Goal: Information Seeking & Learning: Check status

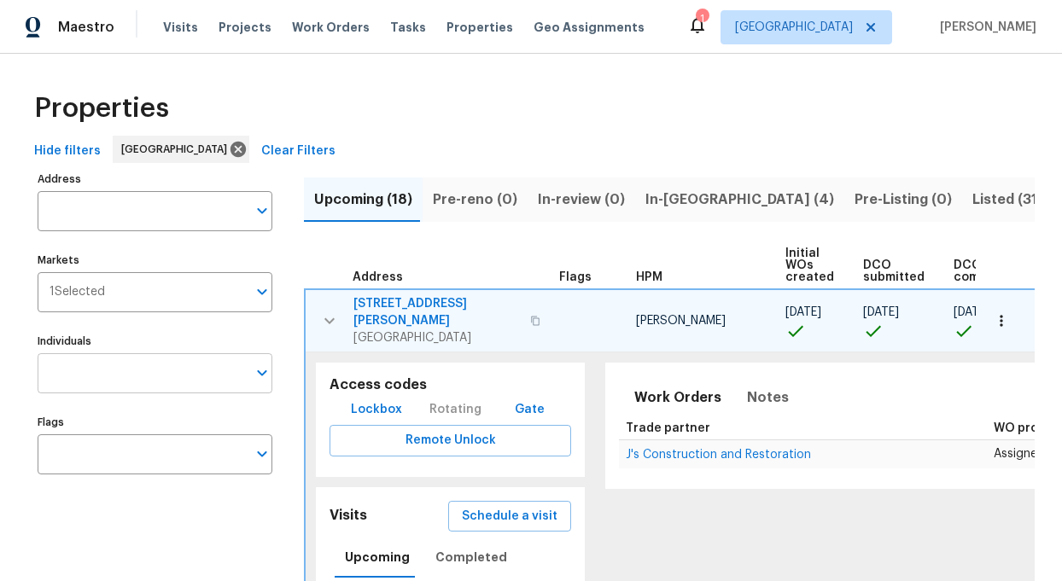
click at [113, 381] on input "Individuals" at bounding box center [142, 373] width 209 height 40
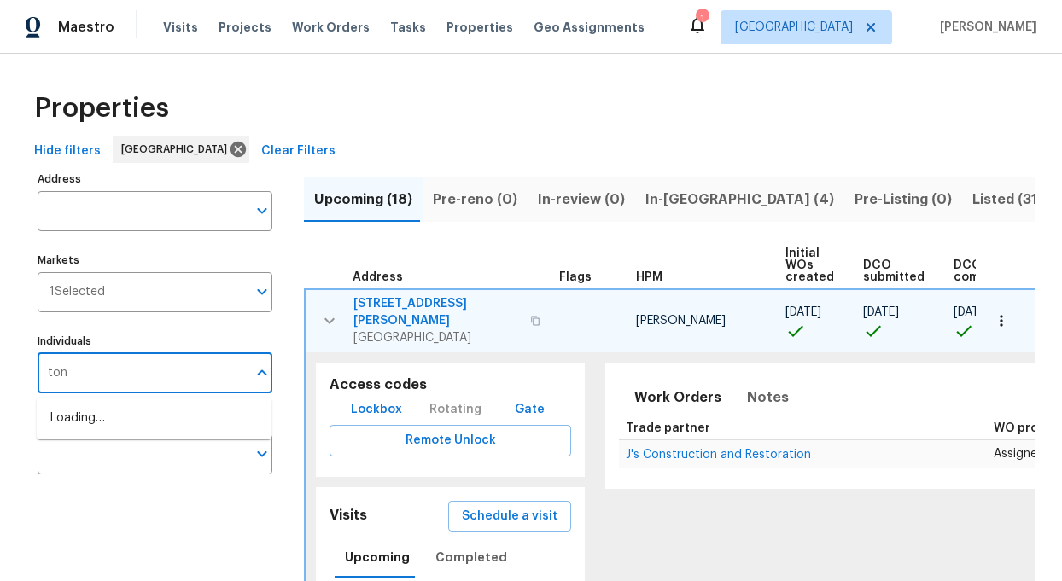
type input "[PERSON_NAME]"
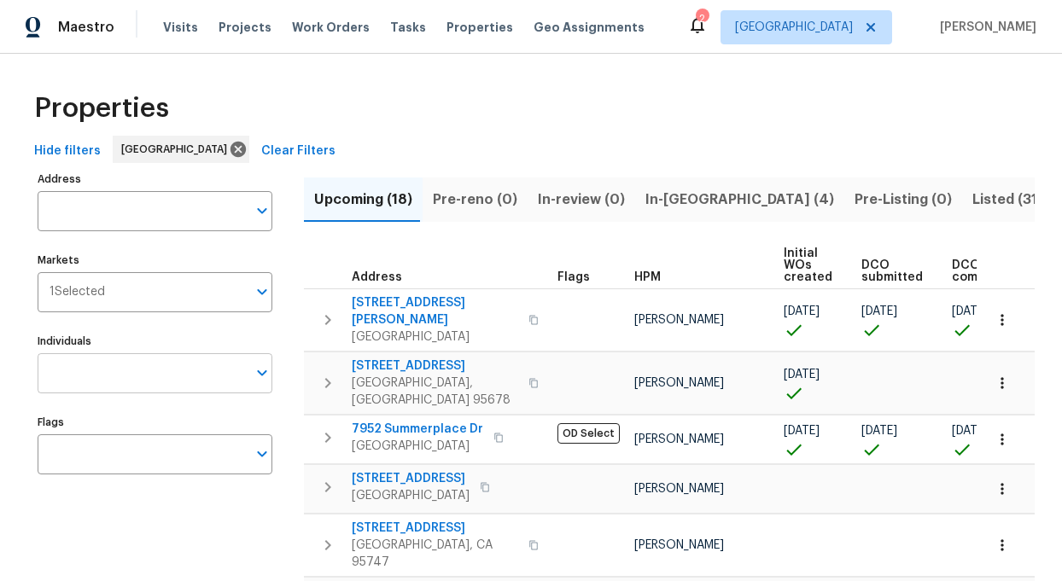
click at [120, 367] on input "Individuals" at bounding box center [142, 373] width 209 height 40
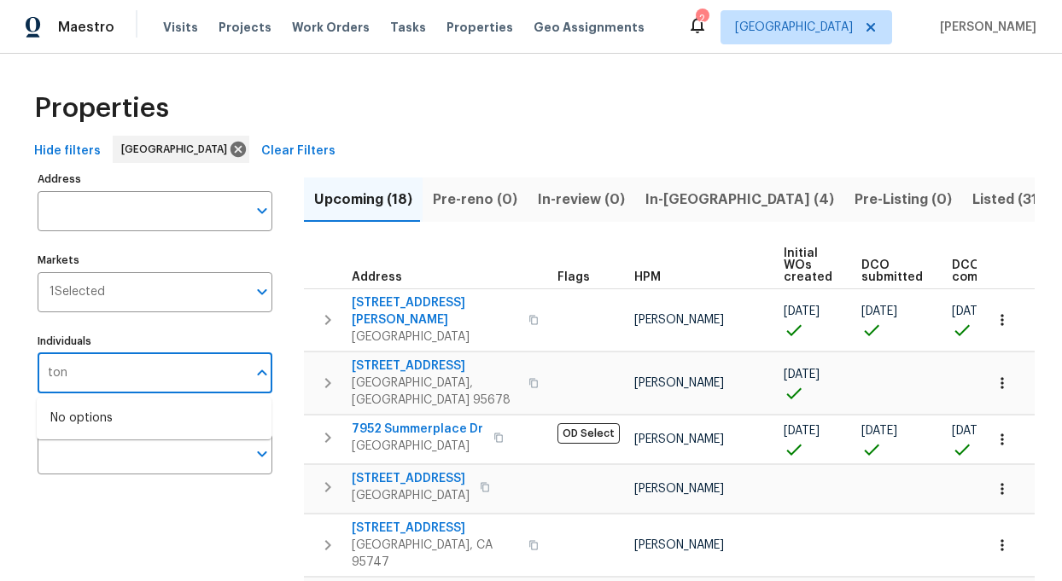
type input "toni"
click at [108, 428] on li "[PERSON_NAME]" at bounding box center [153, 428] width 207 height 36
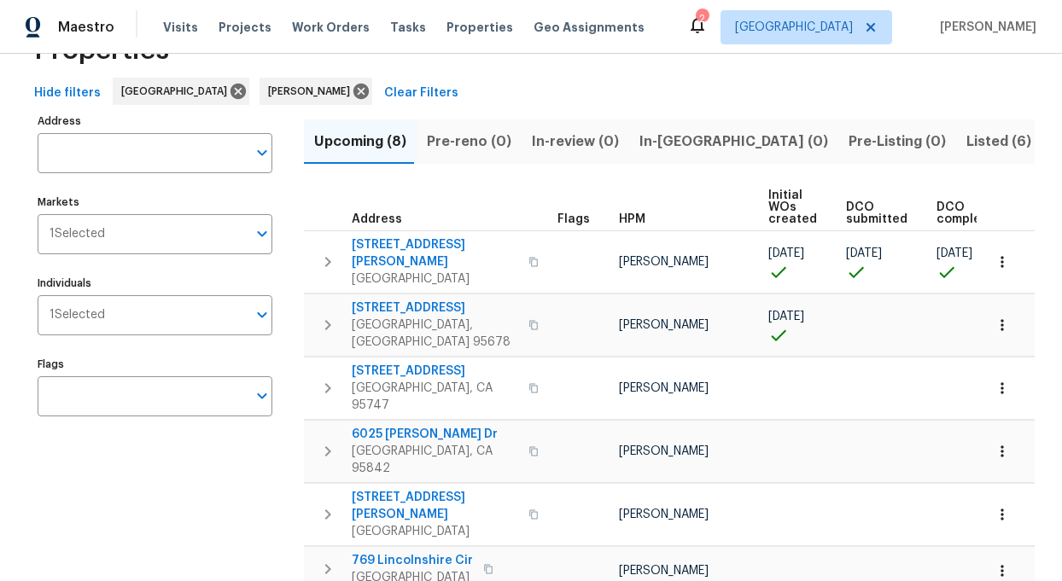
scroll to position [60, 0]
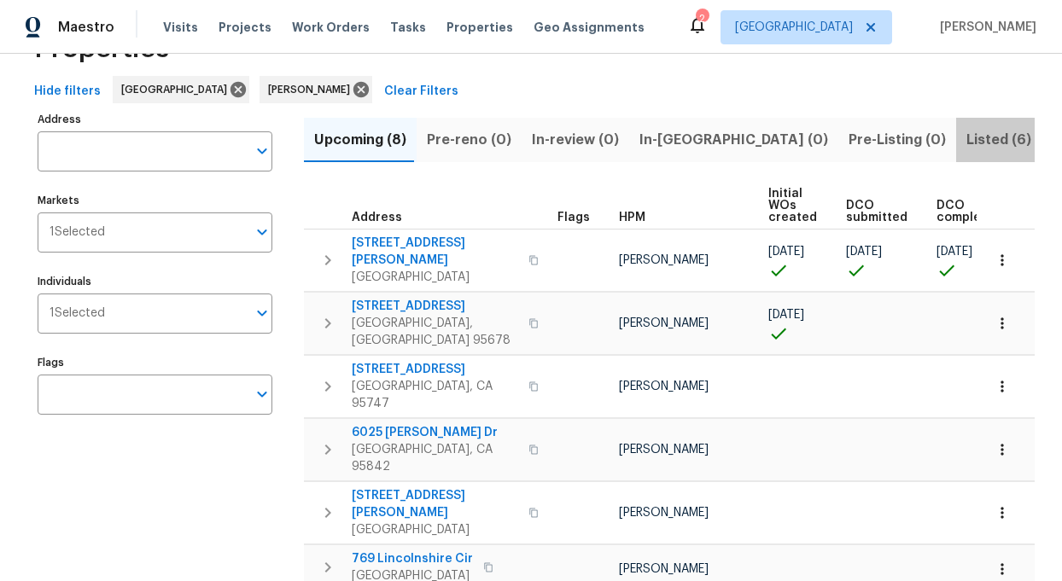
click at [966, 140] on span "Listed (6)" at bounding box center [998, 140] width 65 height 24
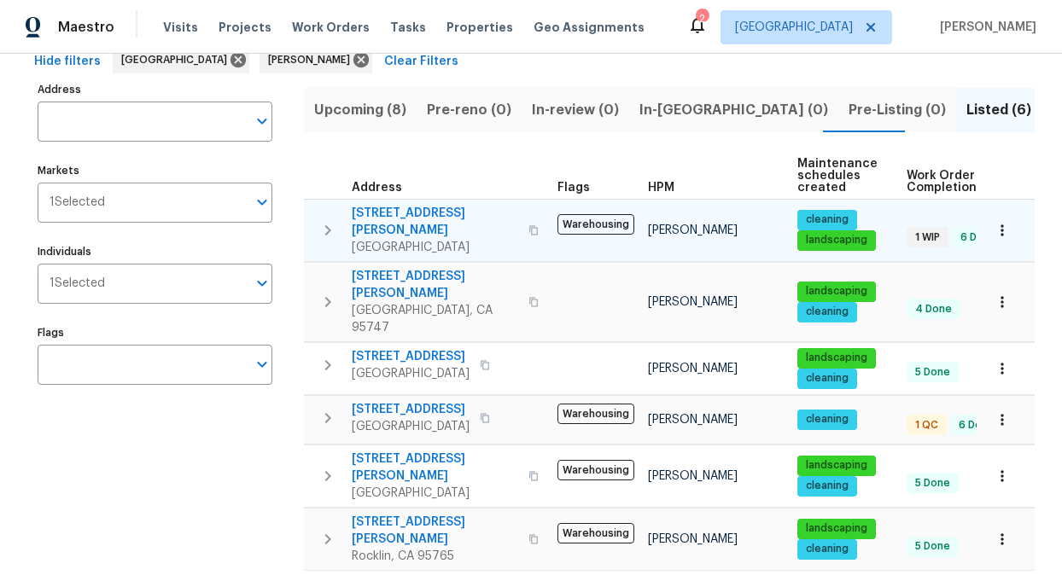
scroll to position [90, 0]
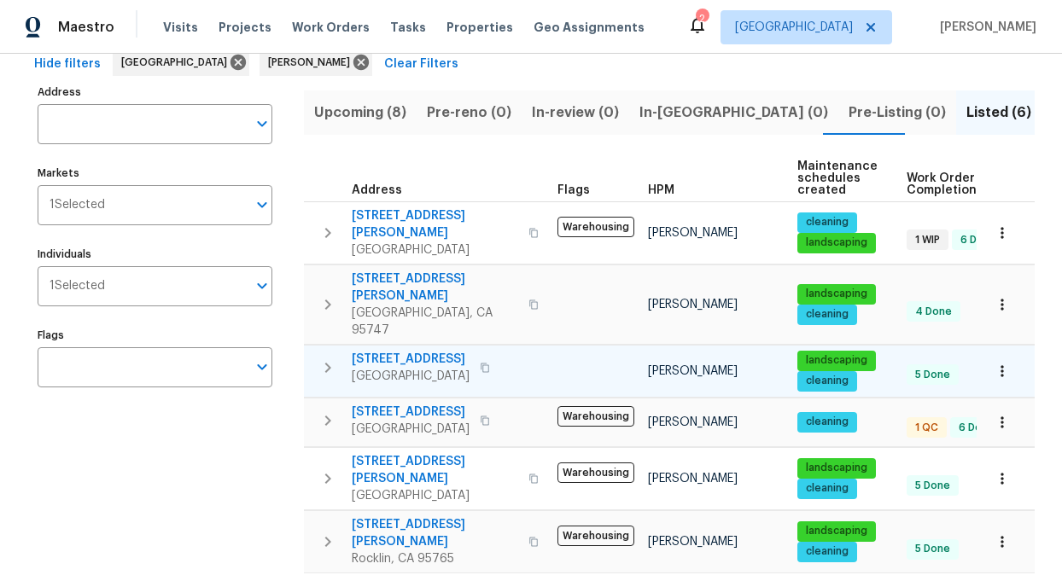
scroll to position [90, 0]
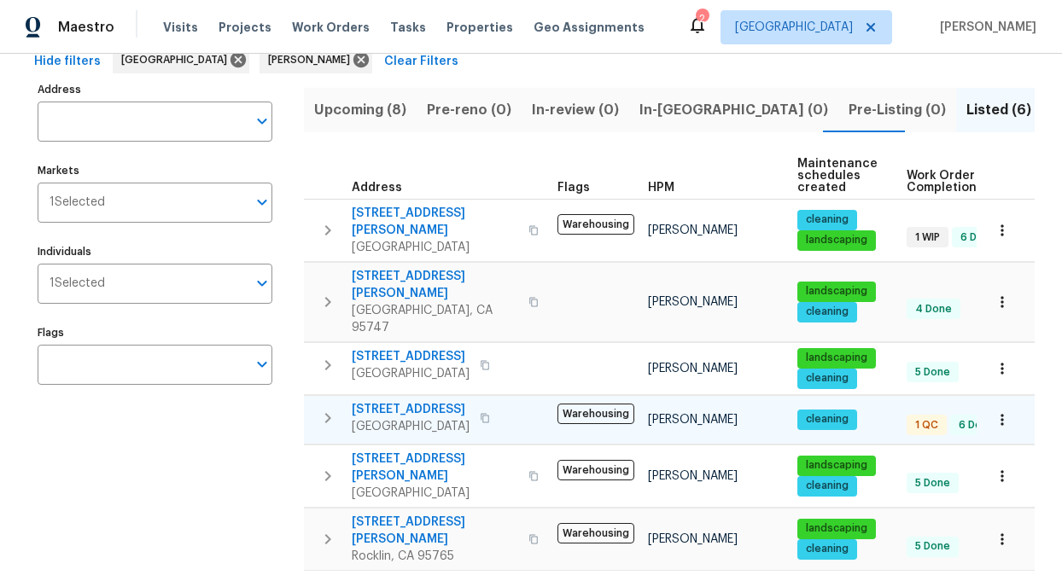
click at [371, 401] on span "[STREET_ADDRESS]" at bounding box center [411, 409] width 118 height 17
click at [355, 116] on span "Upcoming (8)" at bounding box center [360, 110] width 92 height 24
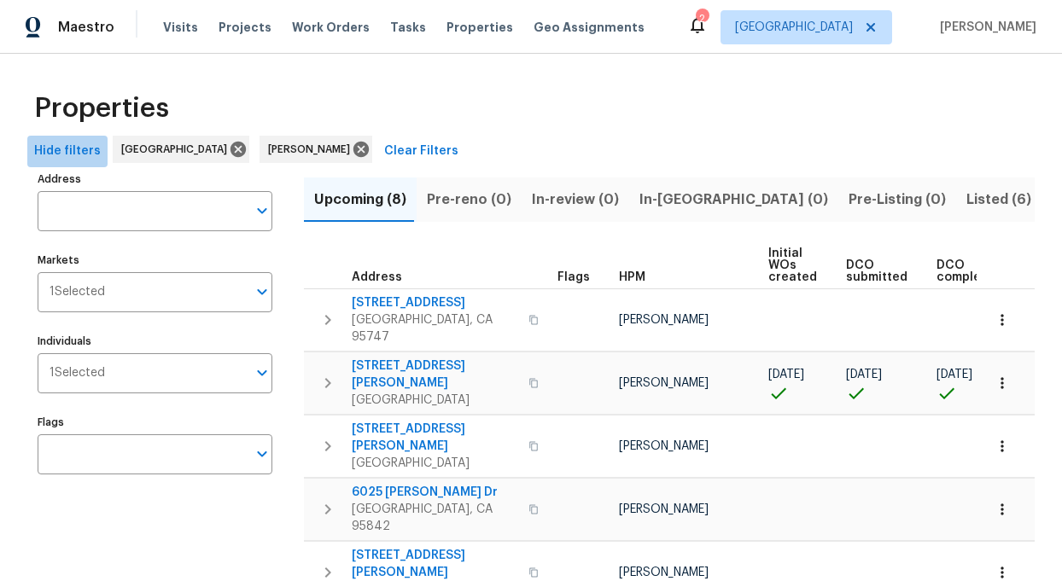
click at [69, 154] on span "Hide filters" at bounding box center [67, 151] width 67 height 21
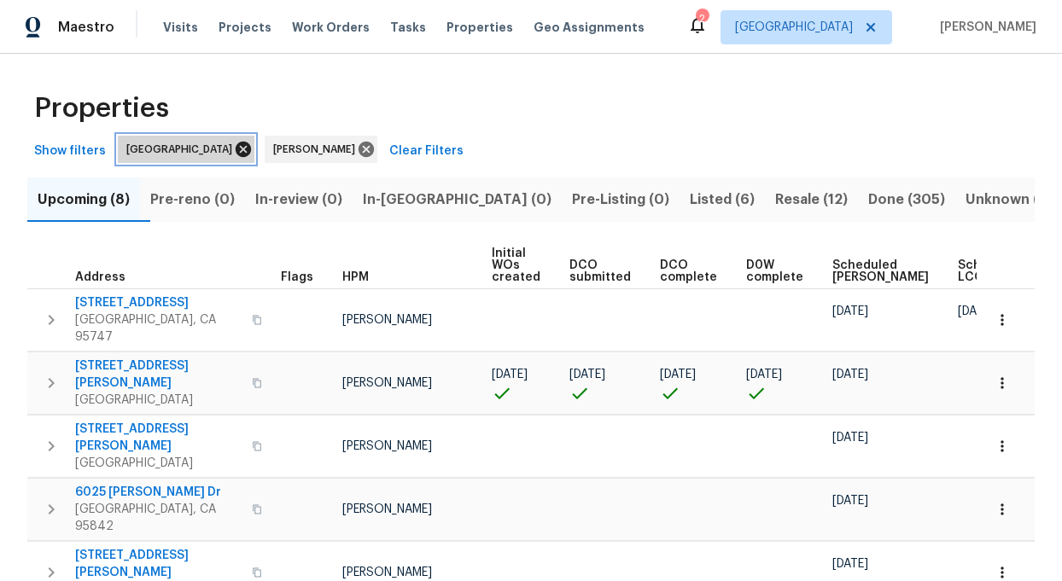
click at [236, 146] on icon at bounding box center [243, 149] width 15 height 15
click at [212, 144] on icon at bounding box center [219, 149] width 15 height 15
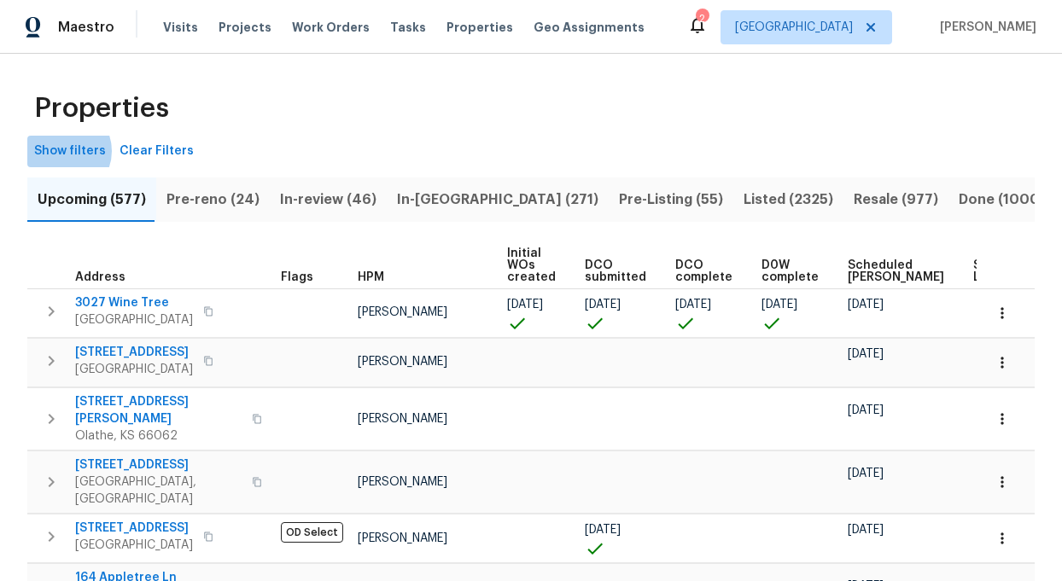
click at [61, 151] on span "Show filters" at bounding box center [70, 151] width 72 height 21
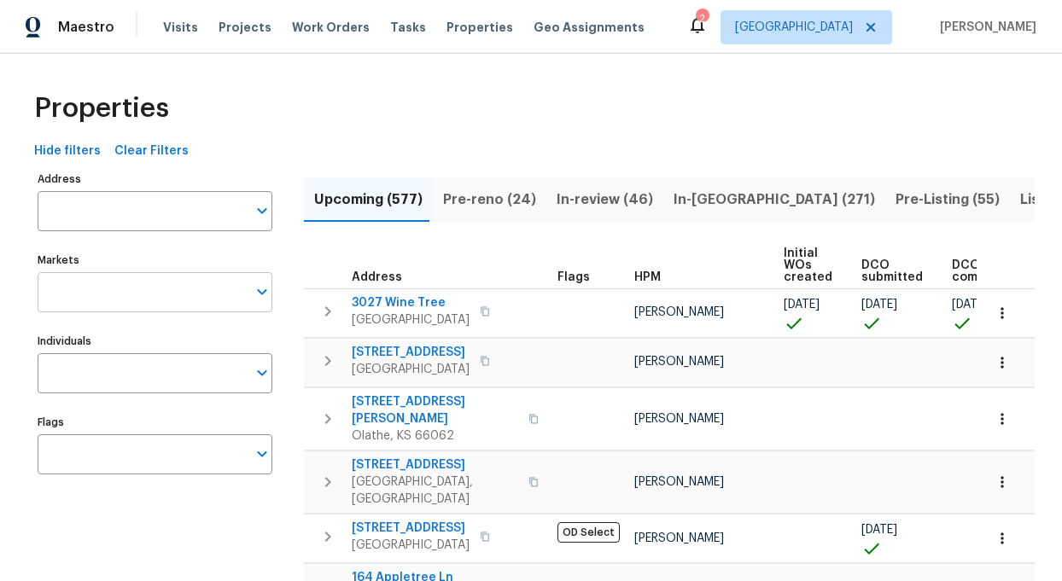
click at [166, 299] on input "Markets" at bounding box center [142, 292] width 209 height 40
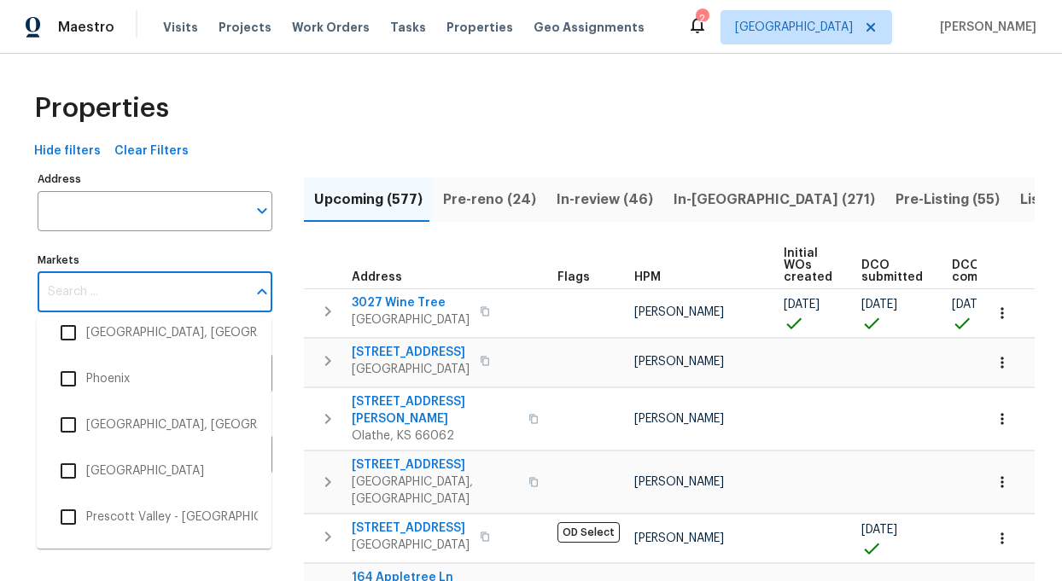
scroll to position [2601, 0]
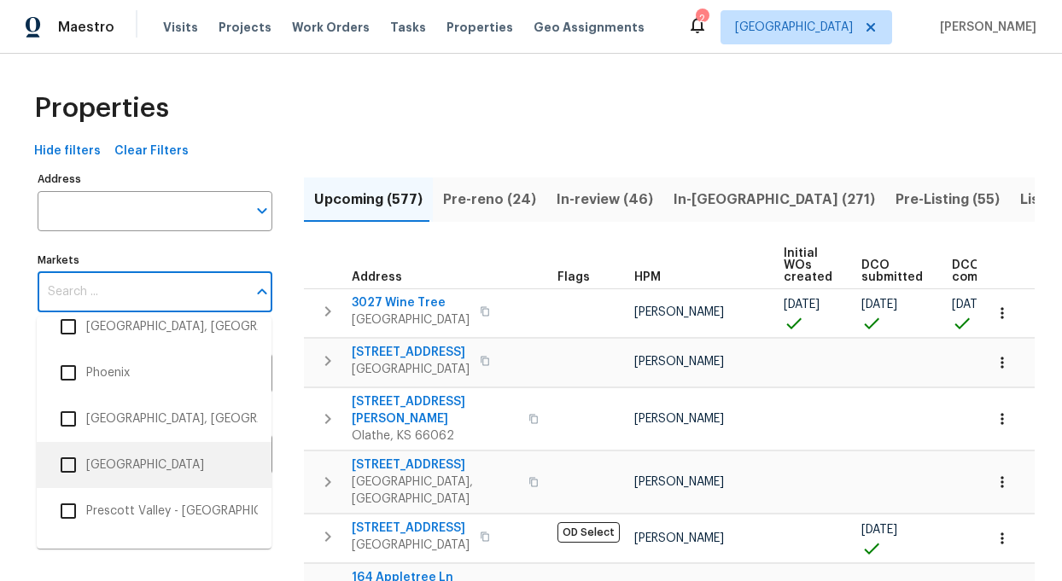
click at [72, 463] on input "checkbox" at bounding box center [68, 465] width 36 height 36
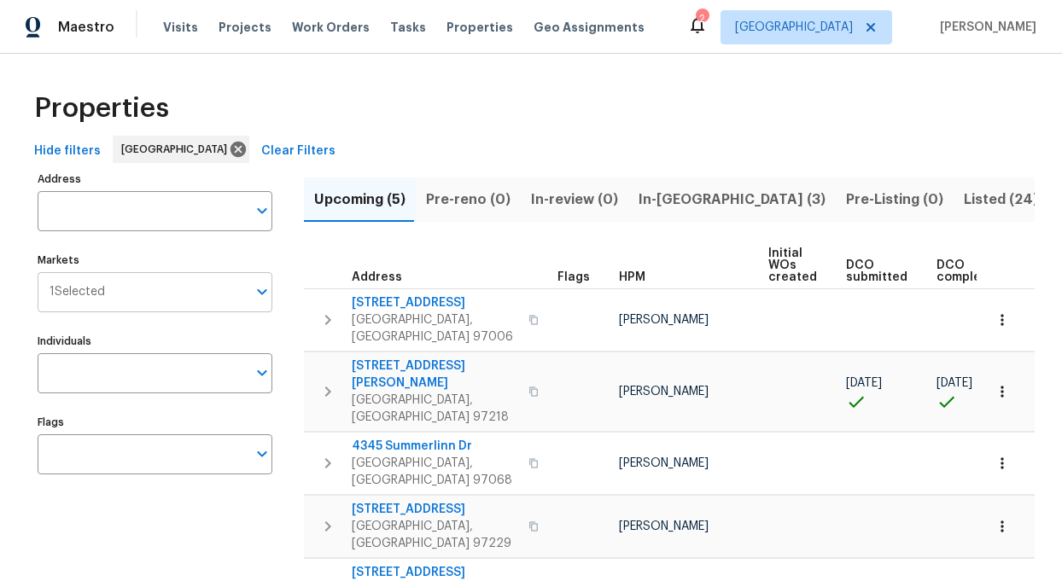
click at [139, 295] on input "Markets" at bounding box center [176, 292] width 142 height 40
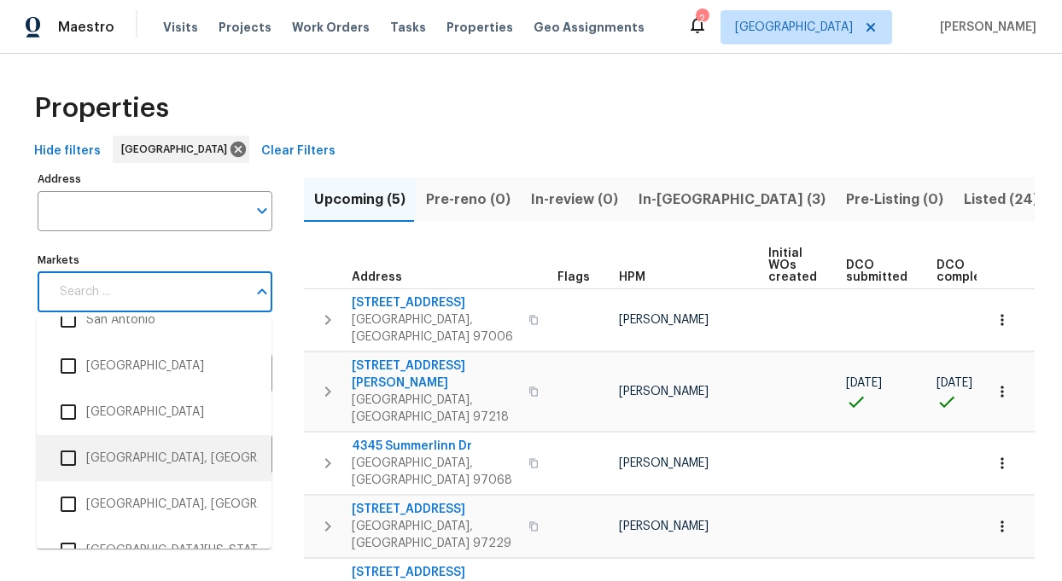
scroll to position [3206, 0]
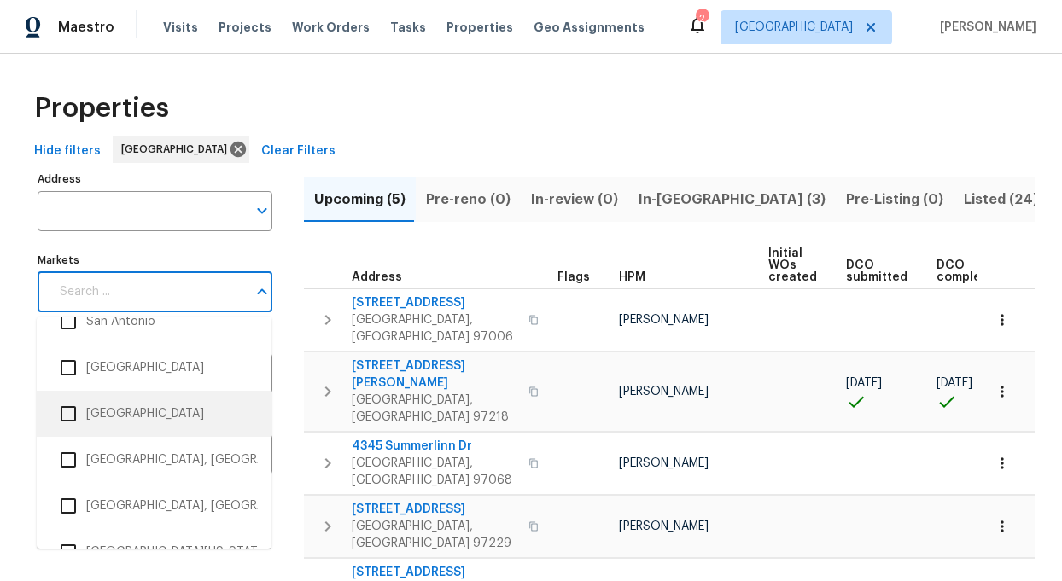
click at [109, 417] on li "San Francisco Bay Area" at bounding box center [153, 414] width 207 height 36
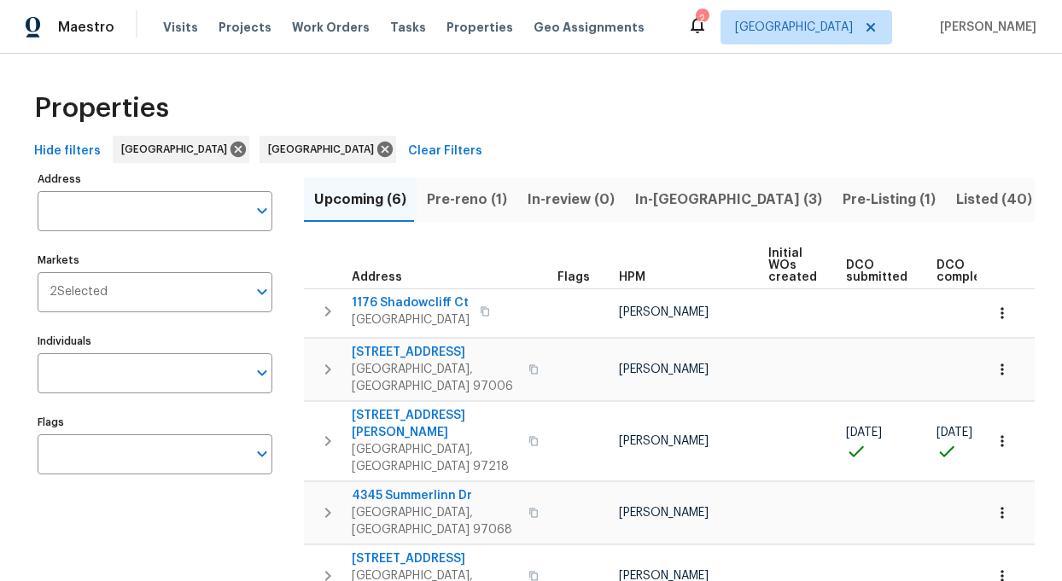
click at [600, 142] on div "Hide filters Portland San Francisco Bay Area Clear Filters" at bounding box center [530, 152] width 1007 height 32
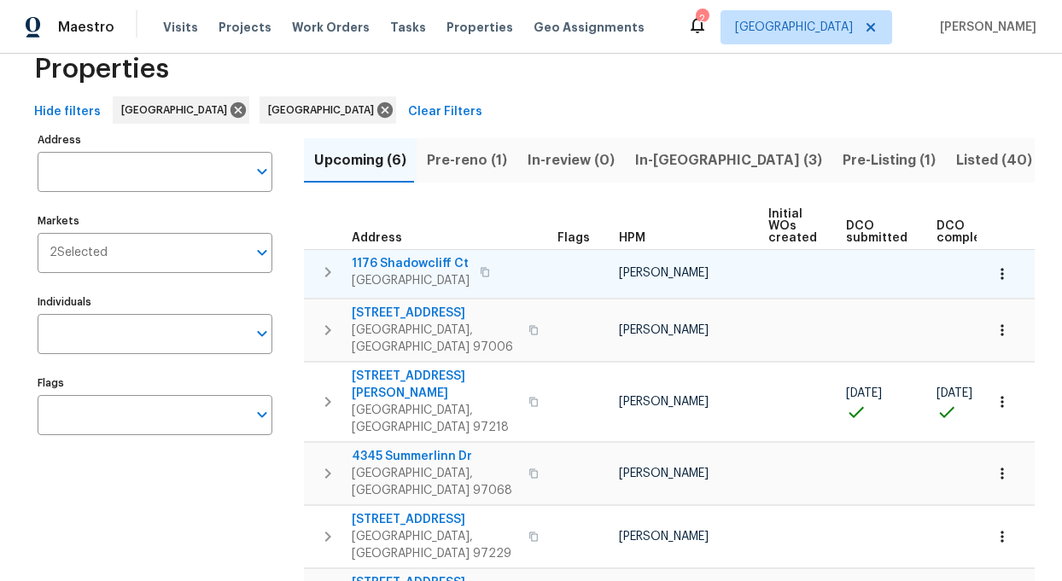
scroll to position [28, 0]
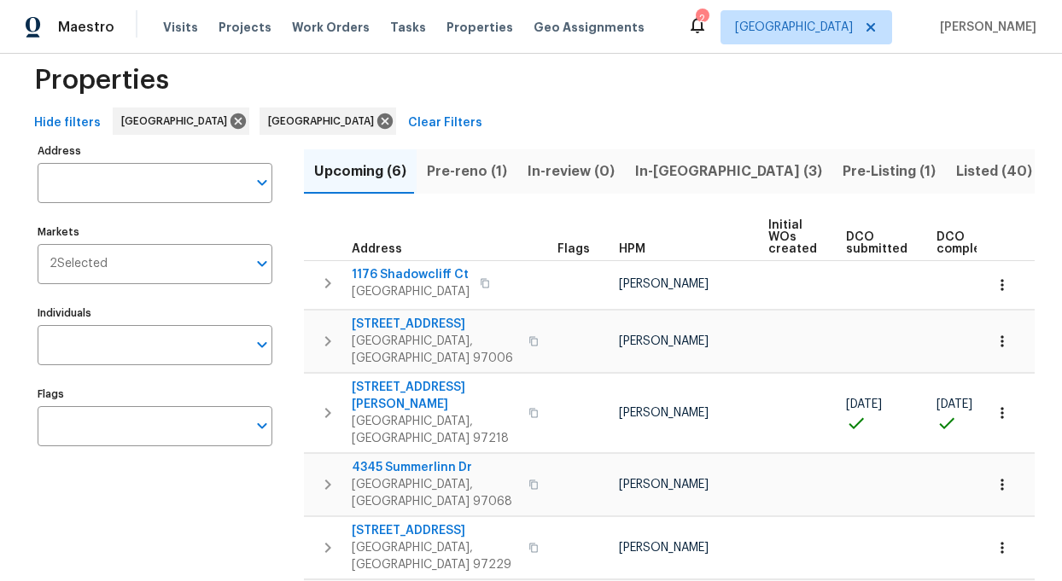
click at [459, 166] on span "Pre-reno (1)" at bounding box center [467, 172] width 80 height 24
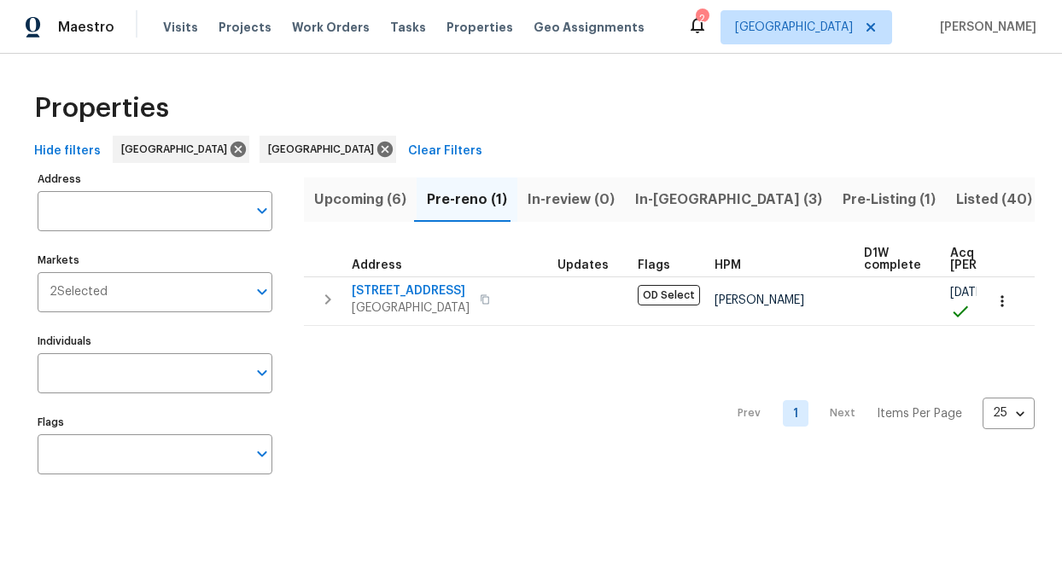
click at [651, 195] on span "In-reno (3)" at bounding box center [728, 200] width 187 height 24
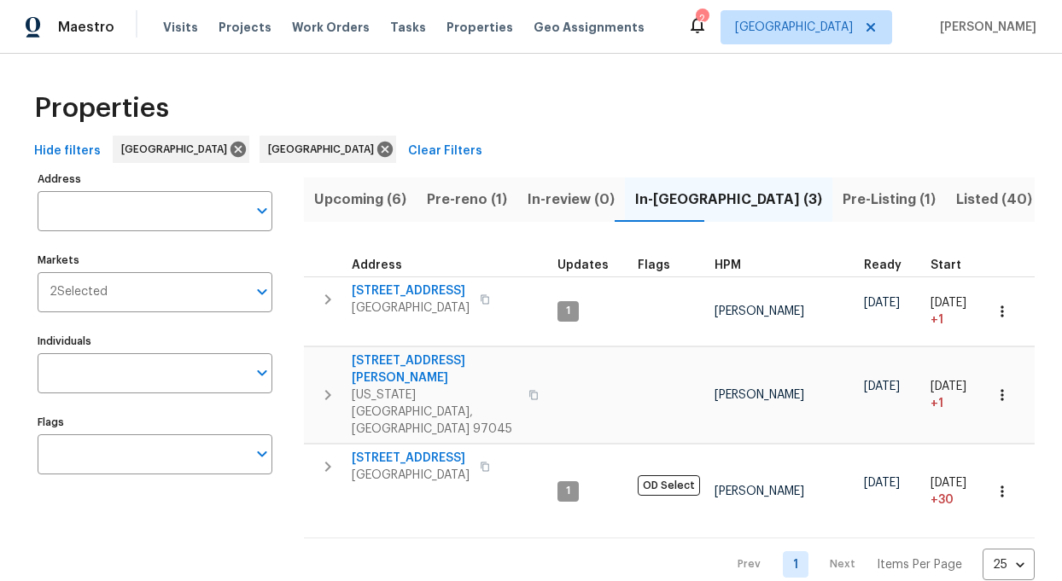
click at [843, 198] on span "Pre-Listing (1)" at bounding box center [889, 200] width 93 height 24
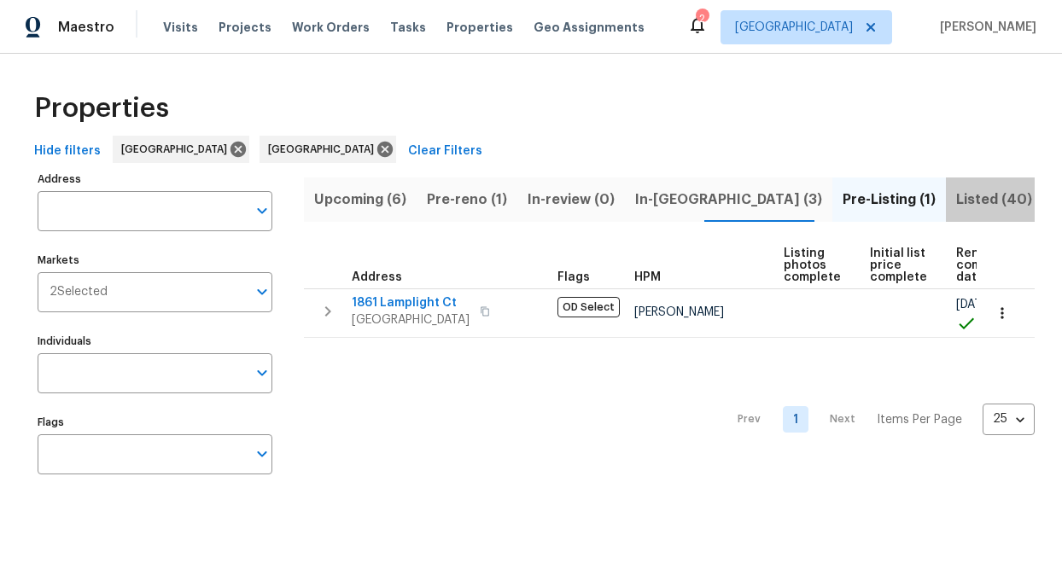
click at [956, 197] on span "Listed (40)" at bounding box center [994, 200] width 76 height 24
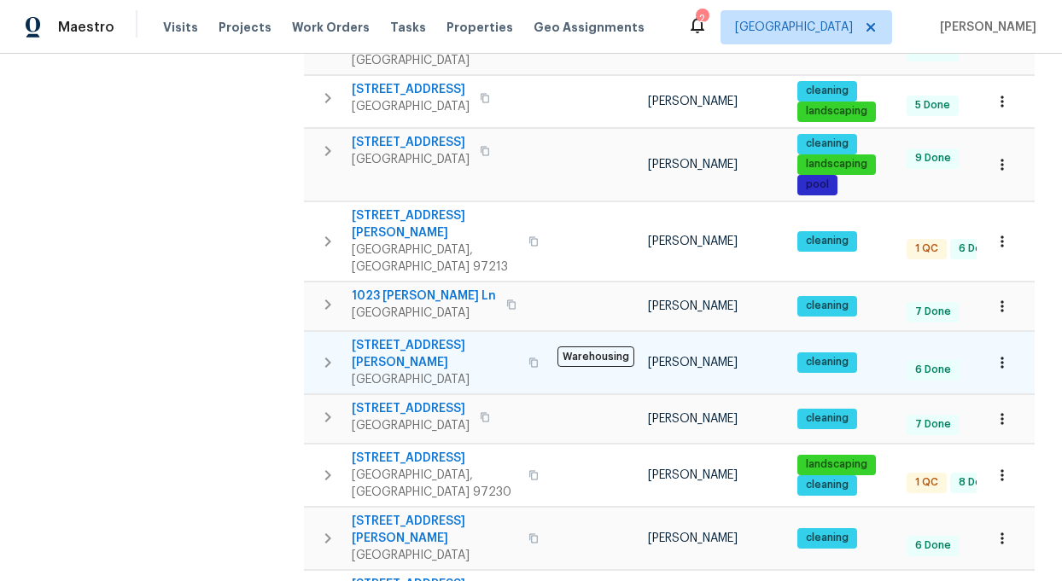
scroll to position [1120, 0]
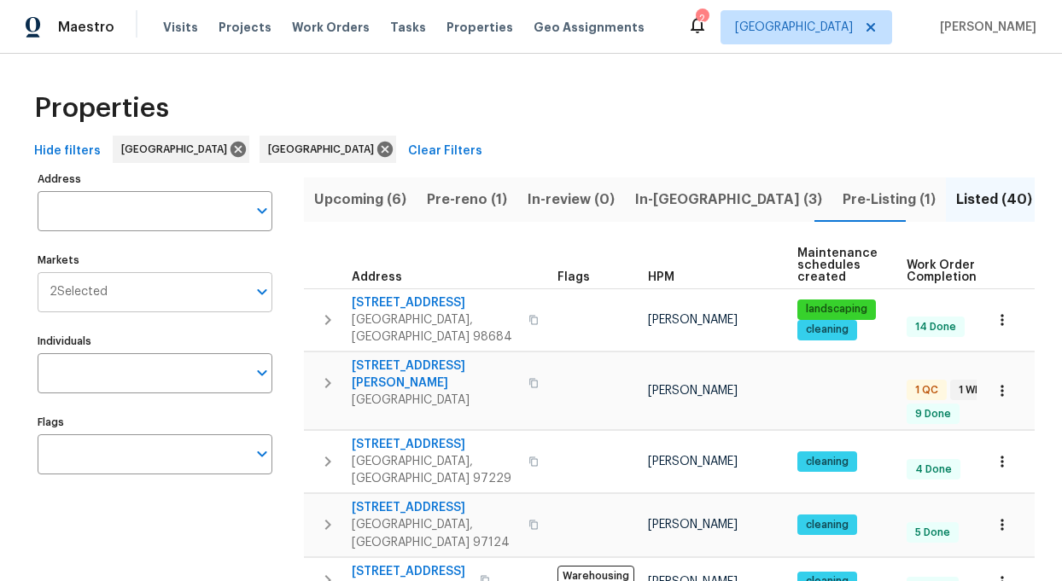
click at [262, 290] on icon "Open" at bounding box center [262, 292] width 20 height 20
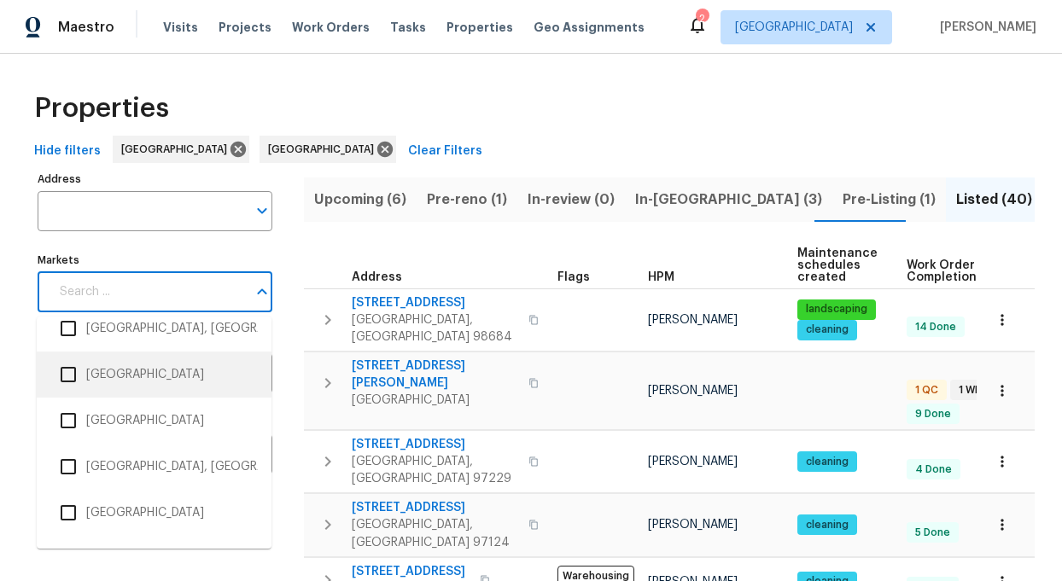
scroll to position [3026, 0]
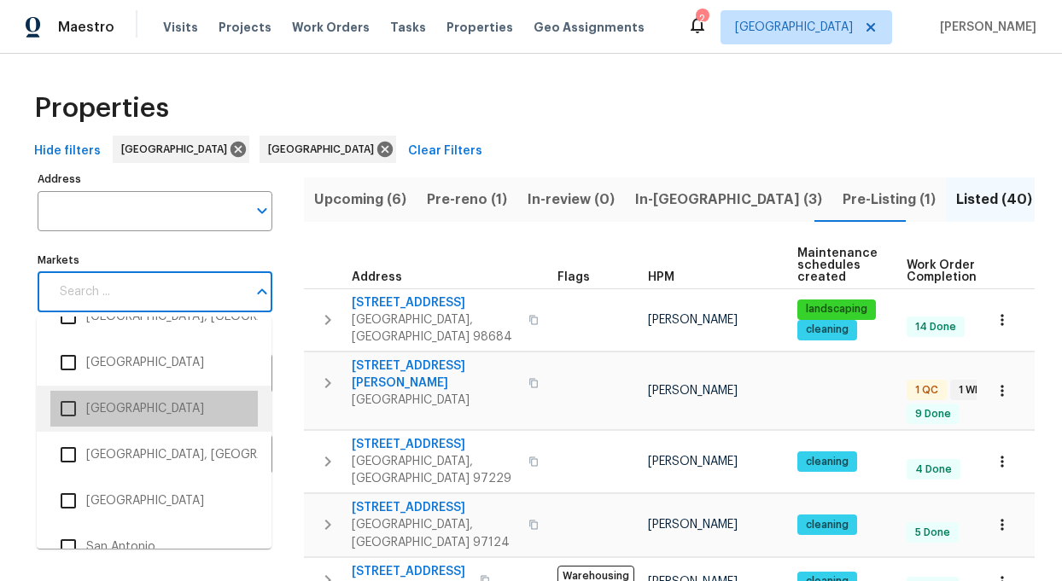
click at [115, 414] on li "[GEOGRAPHIC_DATA]" at bounding box center [153, 409] width 207 height 36
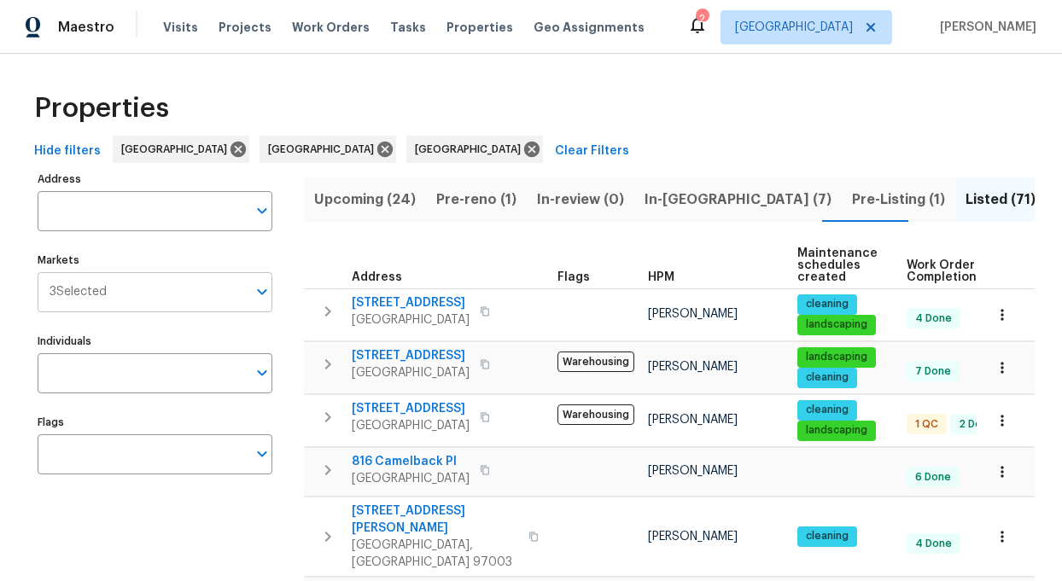
click at [176, 294] on input "Markets" at bounding box center [177, 292] width 140 height 40
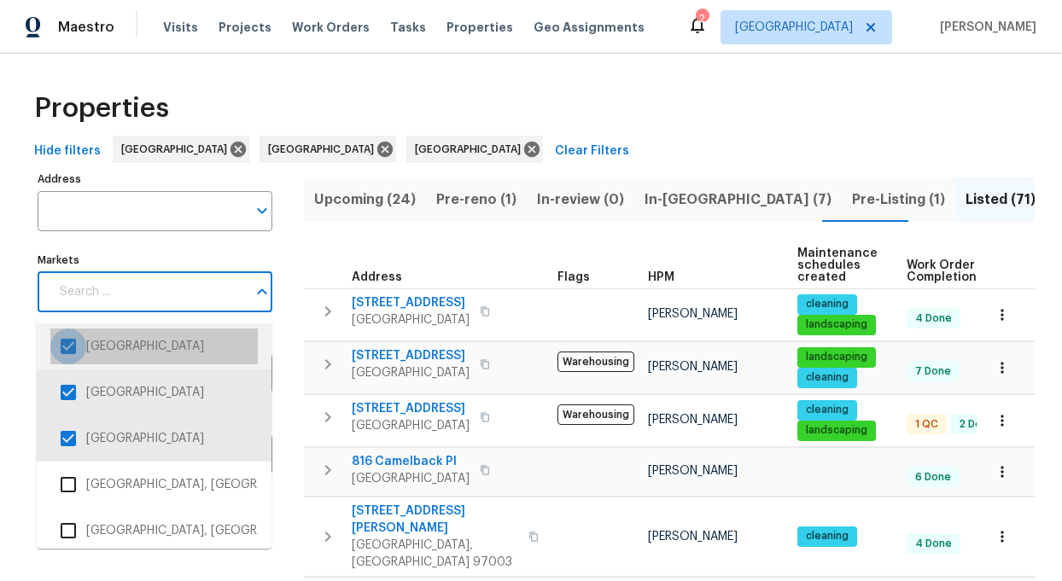
click at [74, 342] on input "checkbox" at bounding box center [68, 347] width 36 height 36
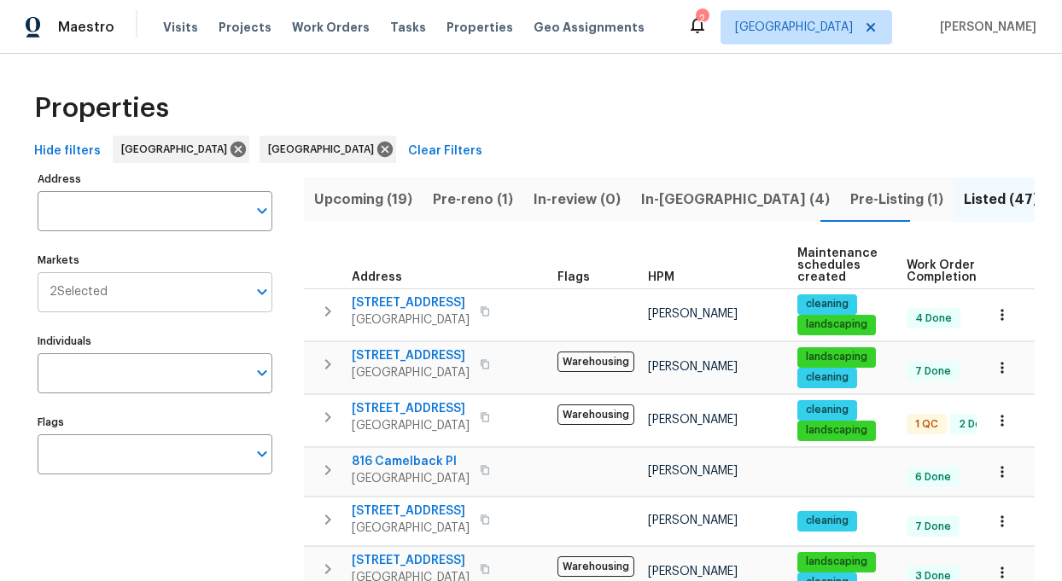
click at [67, 292] on span "2 Selected" at bounding box center [79, 292] width 58 height 15
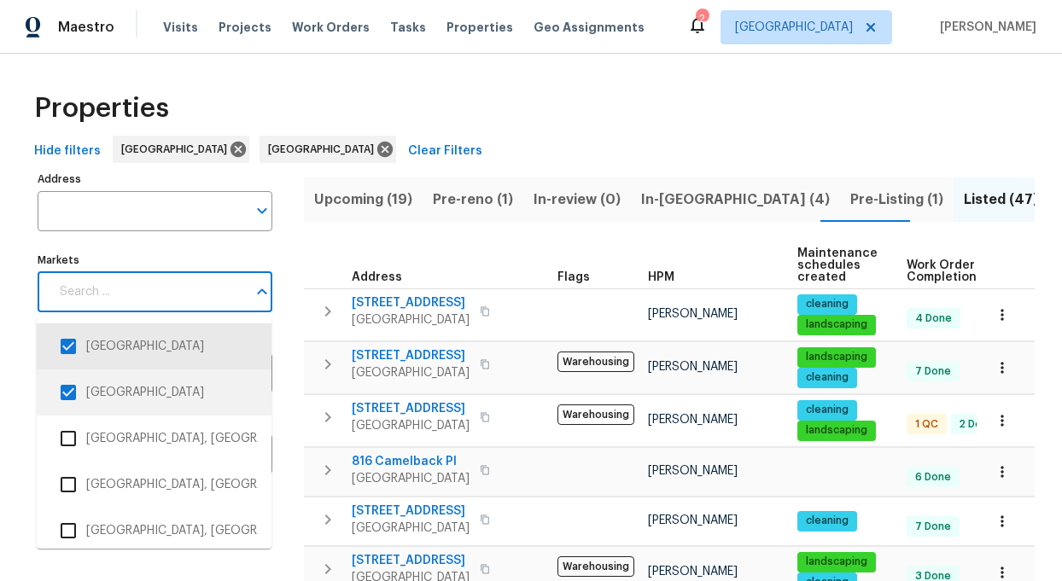
click at [59, 394] on input "checkbox" at bounding box center [68, 393] width 36 height 36
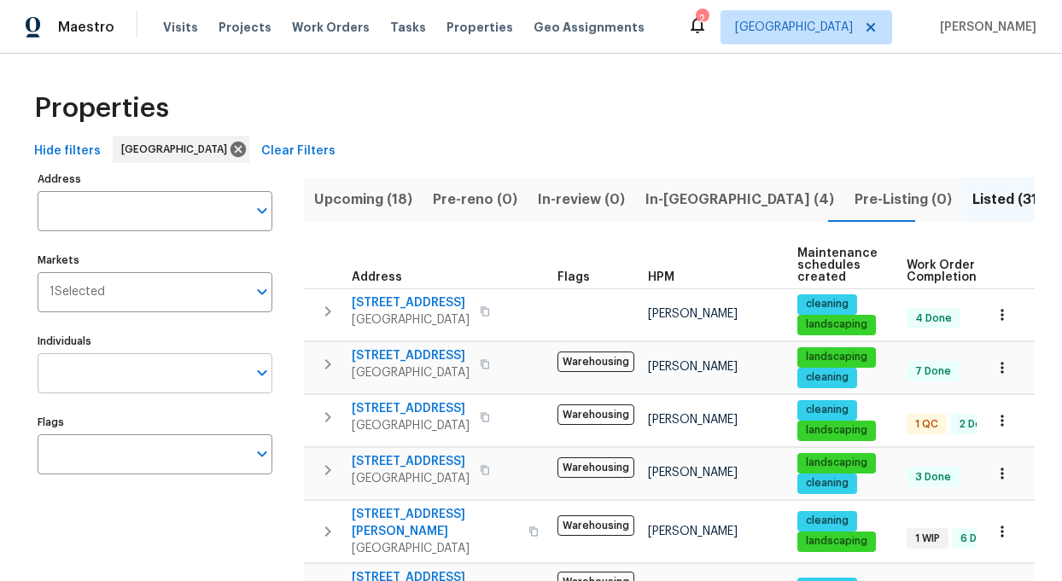
click at [70, 372] on input "Individuals" at bounding box center [142, 373] width 209 height 40
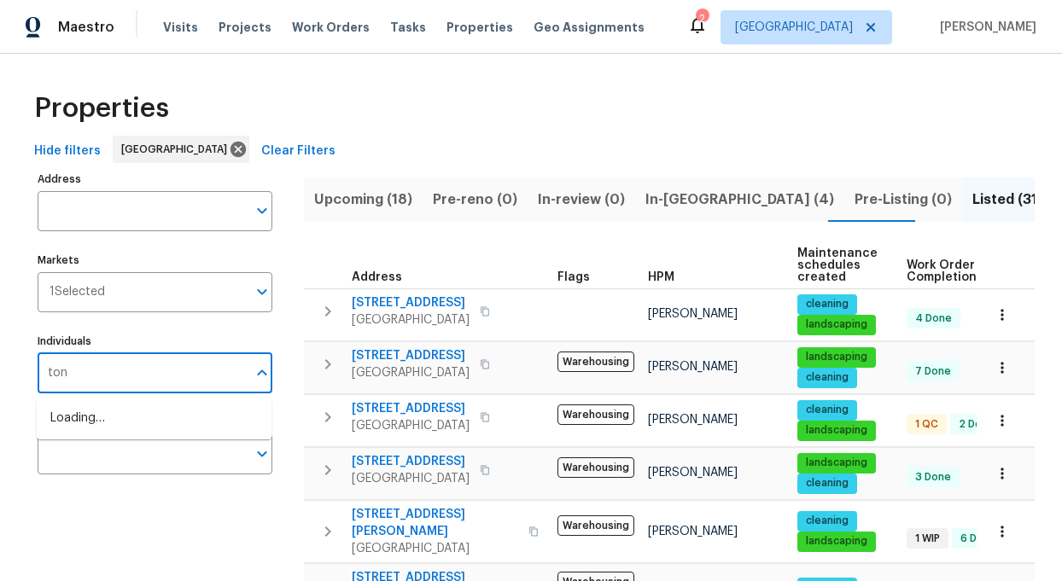
type input "toni"
click at [115, 428] on li "[PERSON_NAME]" at bounding box center [153, 428] width 207 height 36
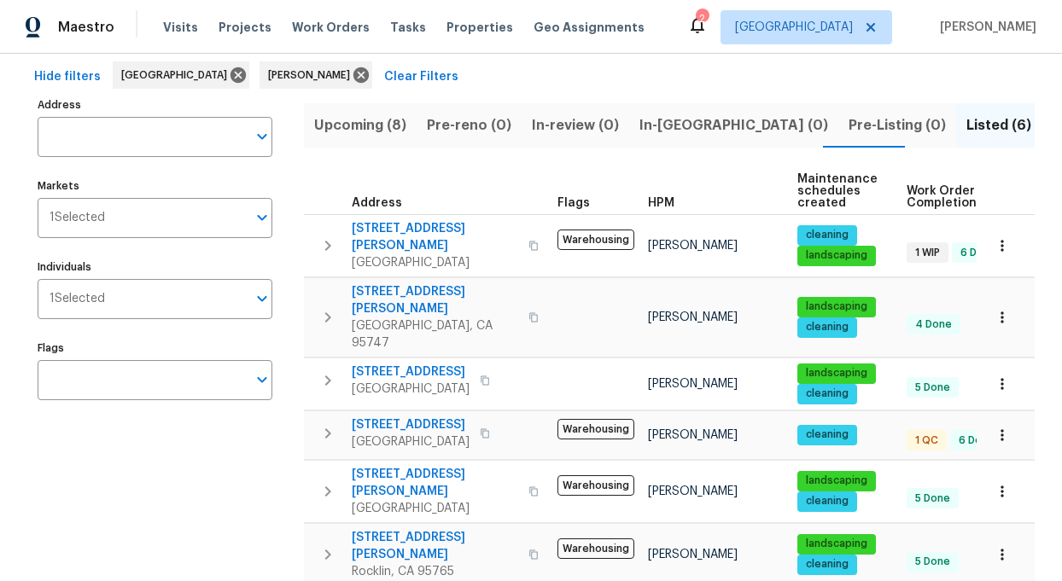
scroll to position [90, 0]
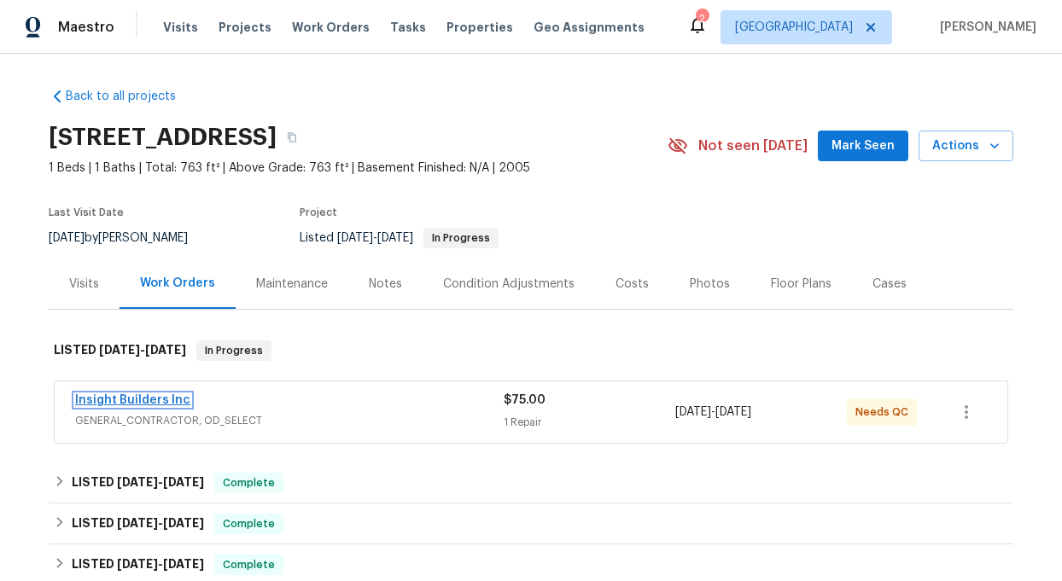
click at [177, 399] on link "Insight Builders Inc" at bounding box center [132, 400] width 115 height 12
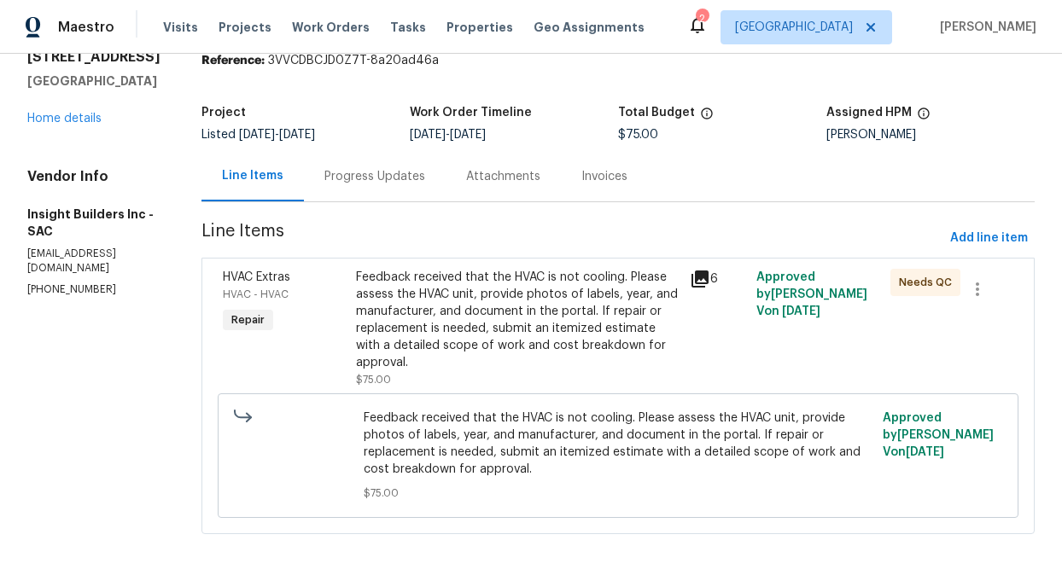
scroll to position [71, 0]
click at [704, 276] on icon at bounding box center [699, 278] width 17 height 17
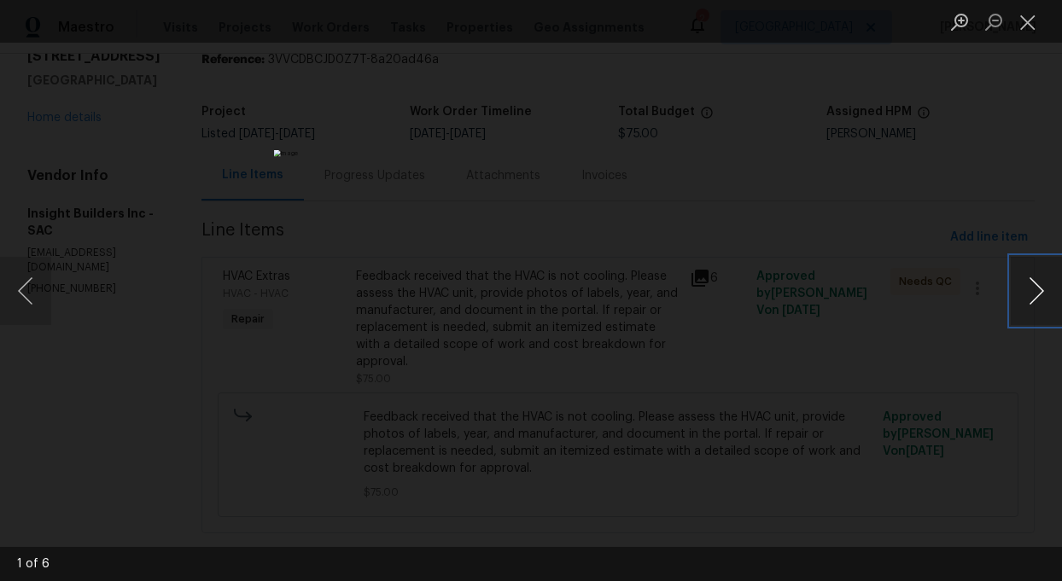
click at [1033, 298] on button "Next image" at bounding box center [1036, 291] width 51 height 68
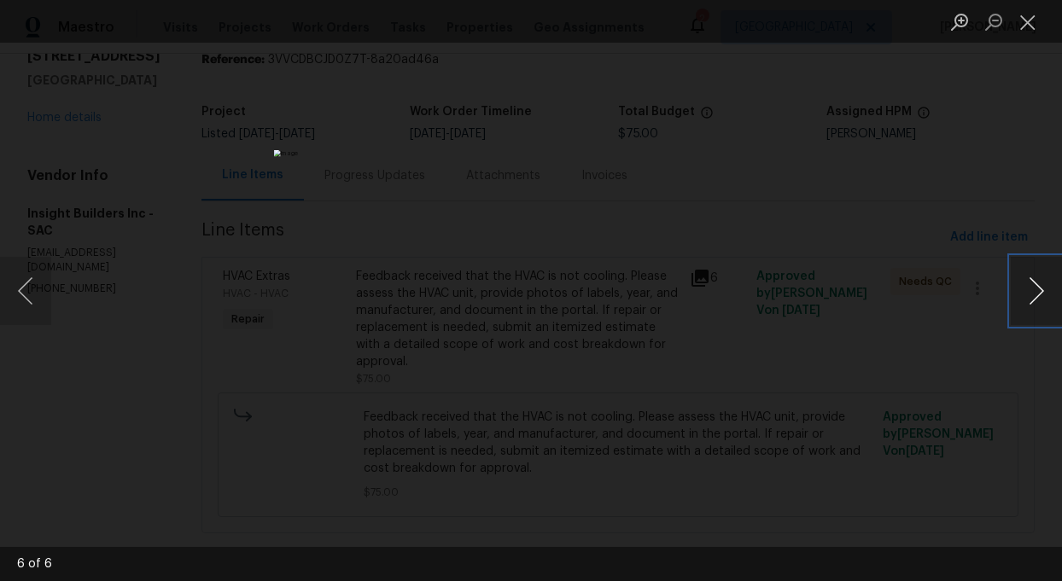
click at [1033, 298] on button "Next image" at bounding box center [1036, 291] width 51 height 68
click at [973, 283] on div "Lightbox" at bounding box center [531, 290] width 1062 height 581
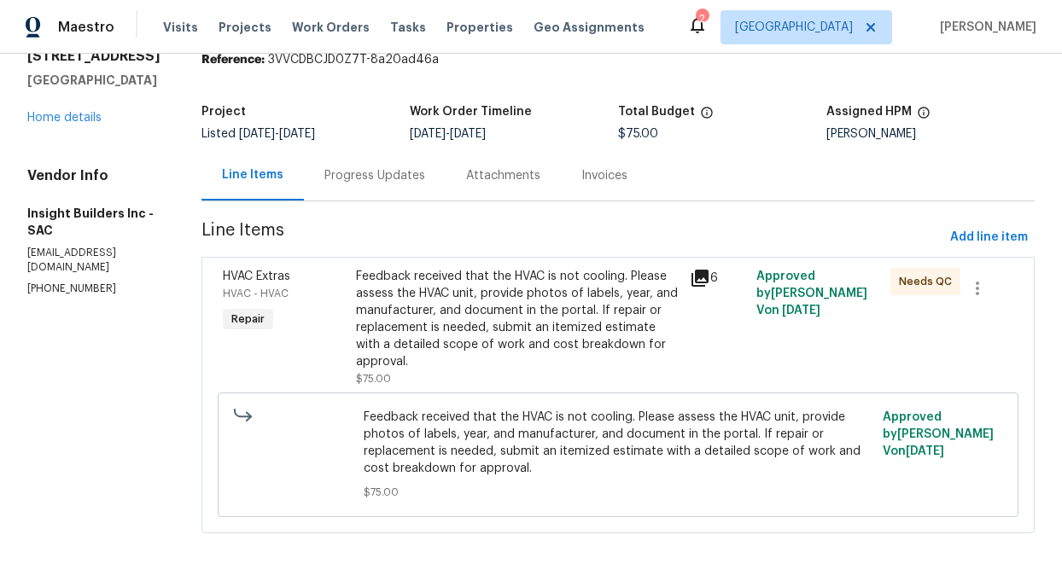
click at [392, 178] on div "Progress Updates" at bounding box center [374, 175] width 101 height 17
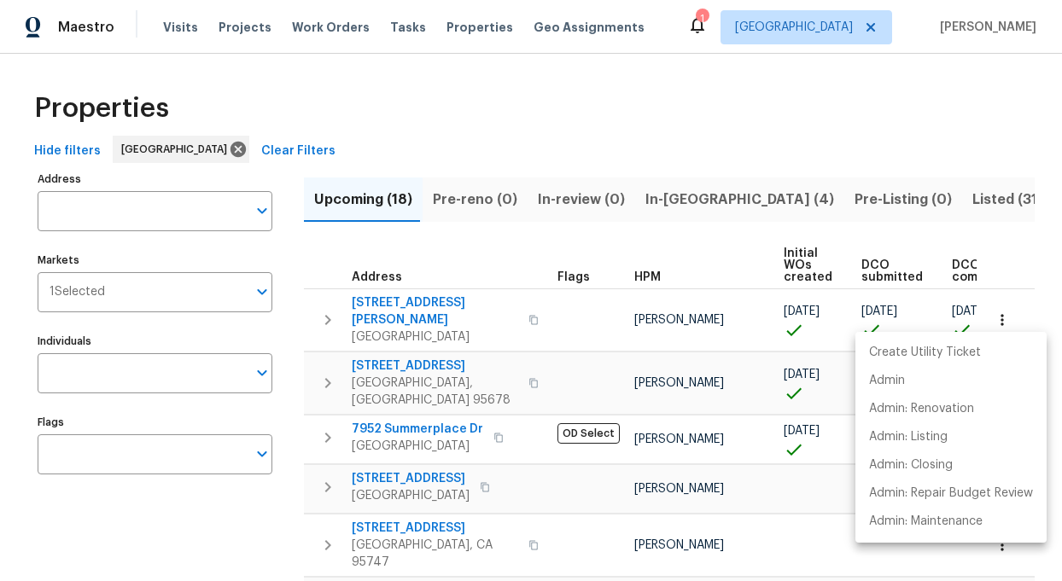
scroll to position [0, 109]
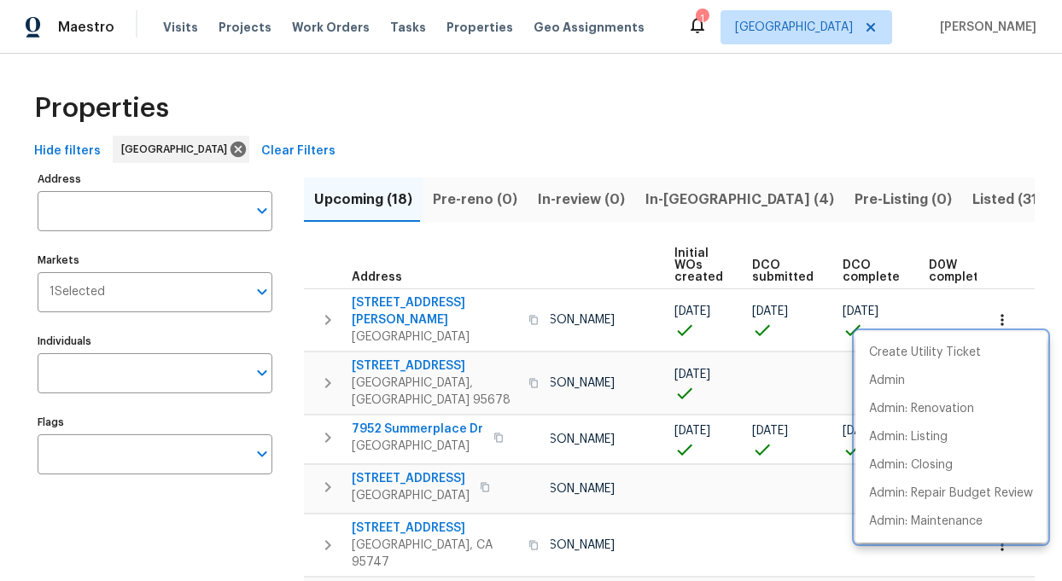
click at [449, 125] on div at bounding box center [531, 290] width 1062 height 581
